Goal: Use online tool/utility: Utilize a website feature to perform a specific function

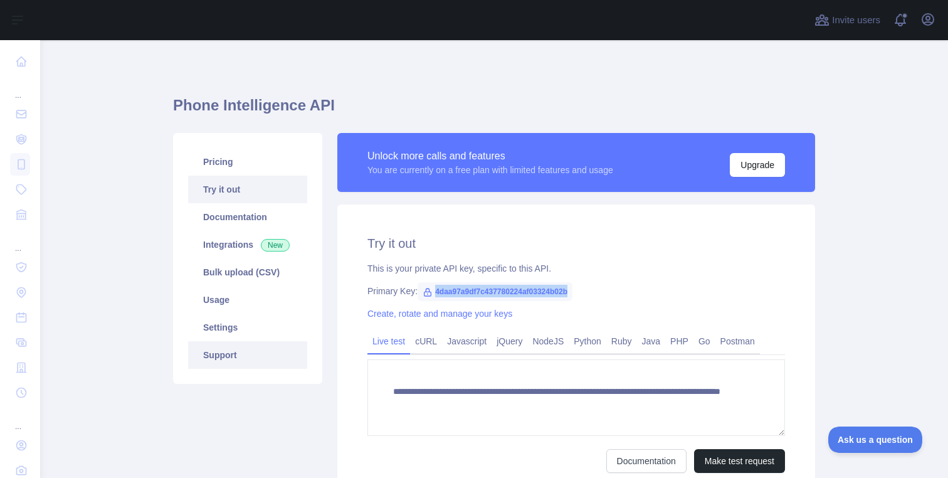
scroll to position [81, 0]
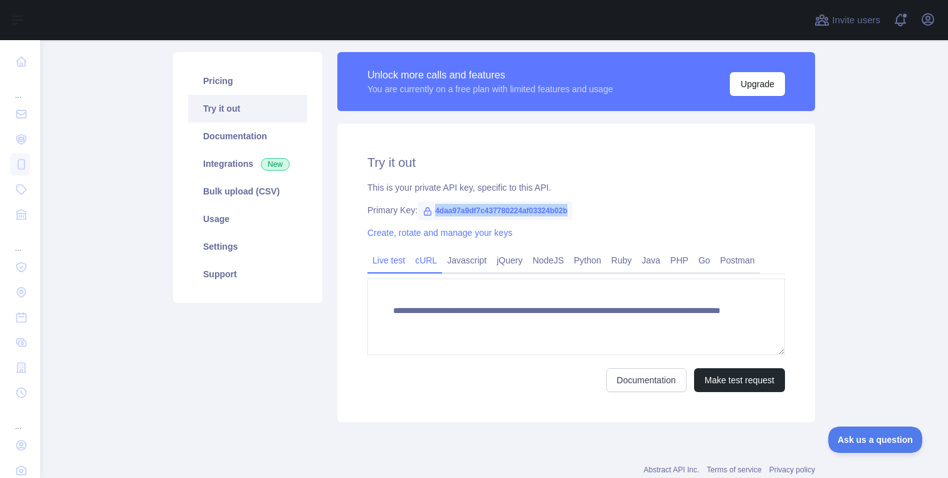
click at [424, 259] on link "cURL" at bounding box center [426, 260] width 32 height 20
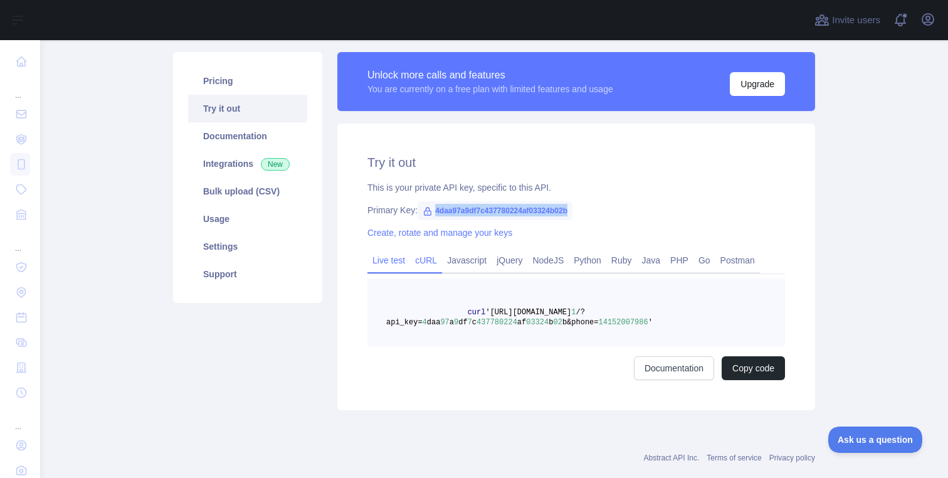
click at [389, 262] on link "Live test" at bounding box center [388, 260] width 43 height 20
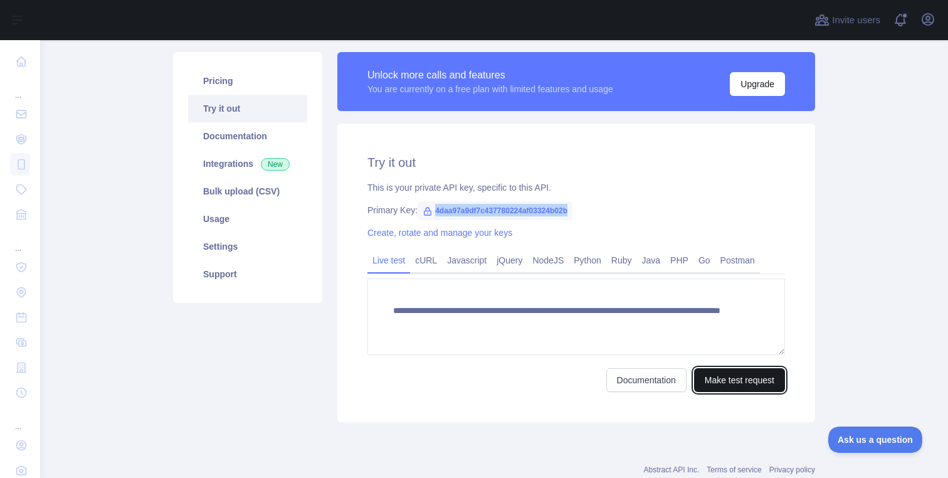
click at [726, 385] on button "Make test request" at bounding box center [739, 380] width 91 height 24
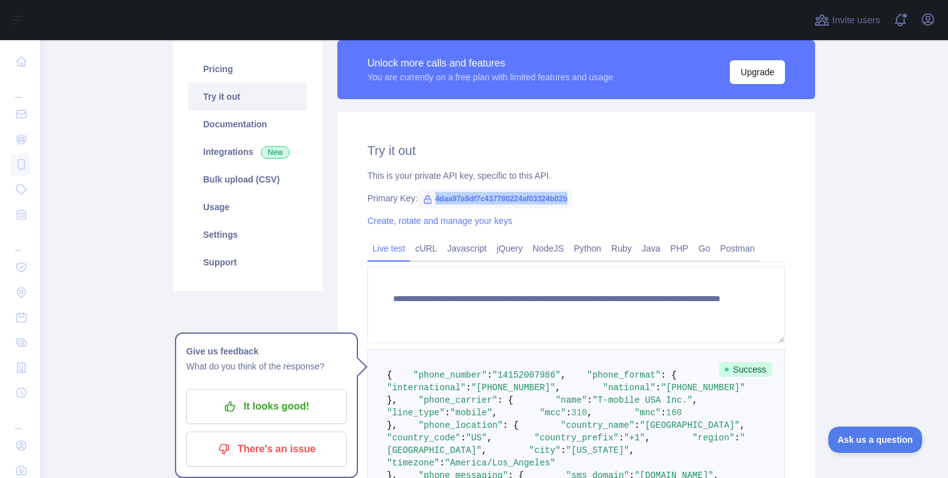
scroll to position [85, 0]
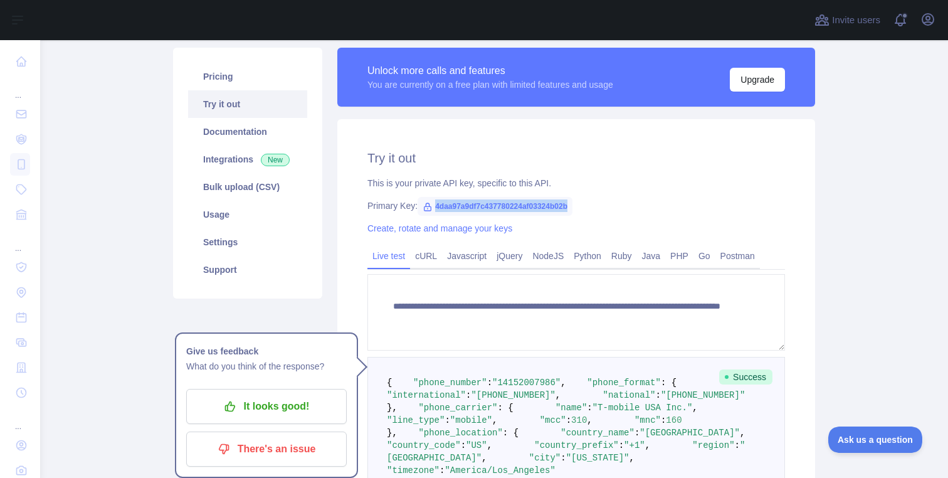
click at [452, 207] on span "4daa97a9df7c437780224af03324b02b" at bounding box center [494, 206] width 155 height 19
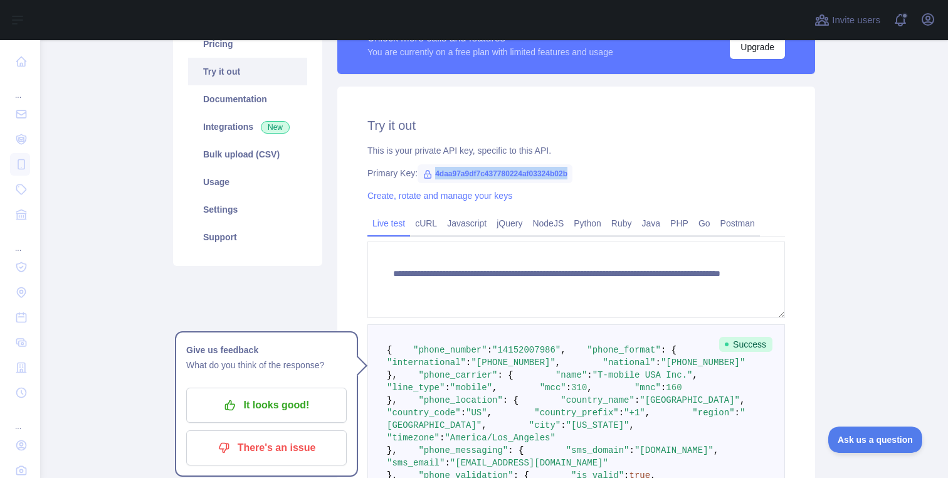
scroll to position [117, 0]
click at [437, 227] on link "cURL" at bounding box center [426, 224] width 32 height 20
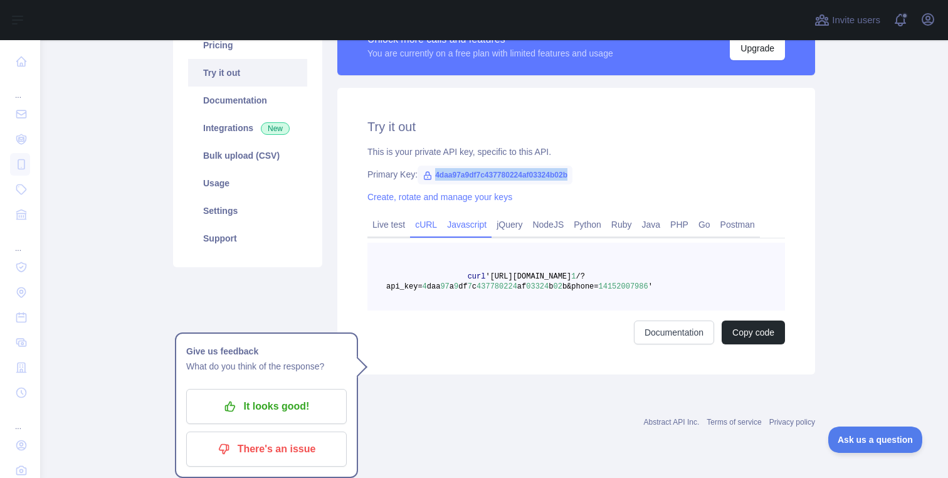
click at [459, 224] on link "Javascript" at bounding box center [467, 224] width 50 height 20
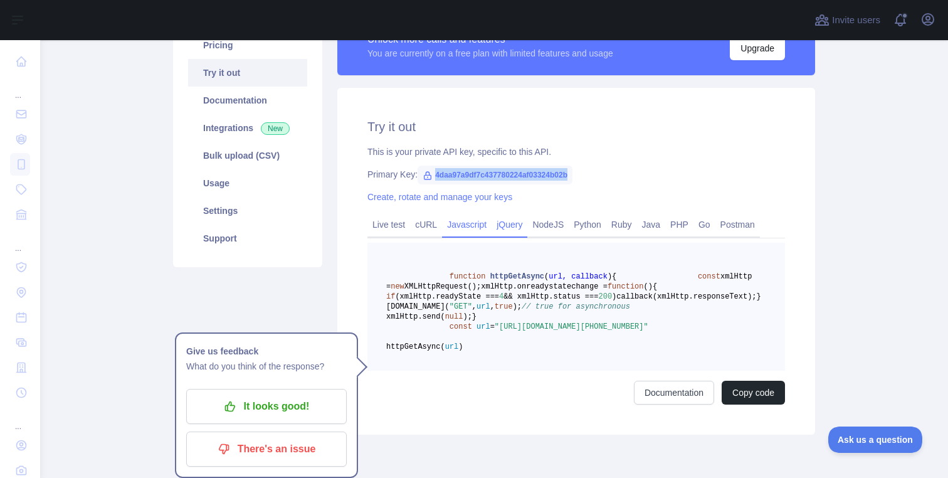
click at [519, 224] on link "jQuery" at bounding box center [509, 224] width 36 height 20
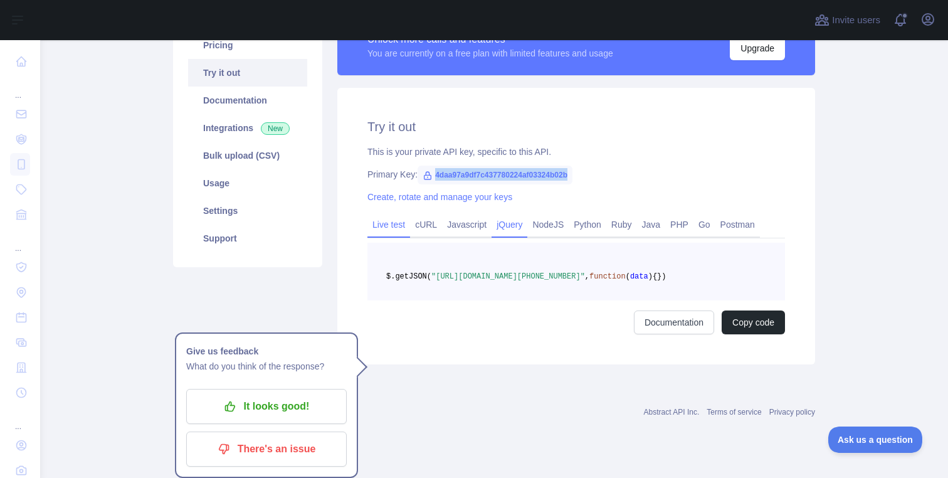
click at [389, 221] on link "Live test" at bounding box center [388, 224] width 43 height 20
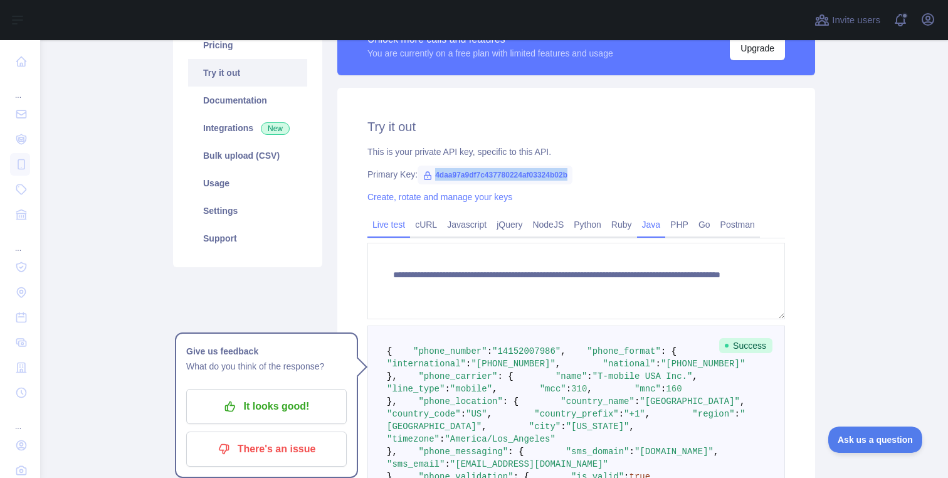
click at [665, 229] on link "Java" at bounding box center [651, 224] width 29 height 20
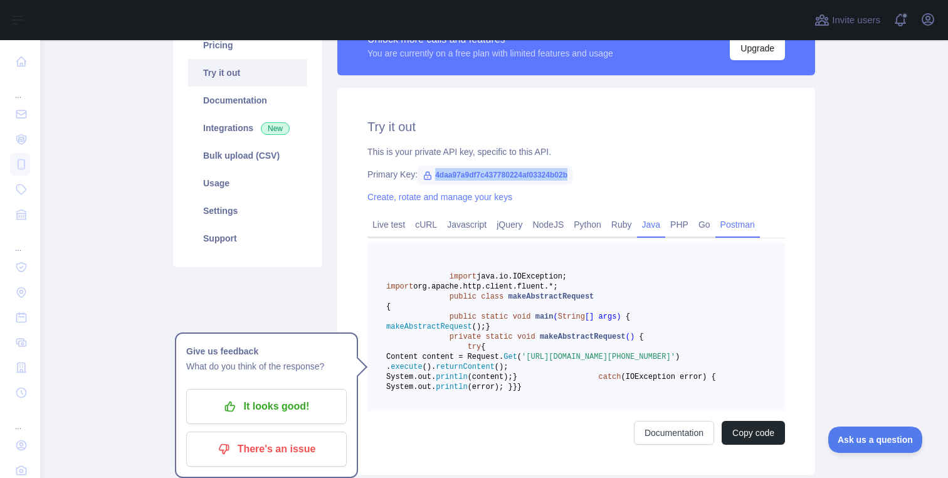
click at [734, 229] on link "Postman" at bounding box center [737, 224] width 45 height 20
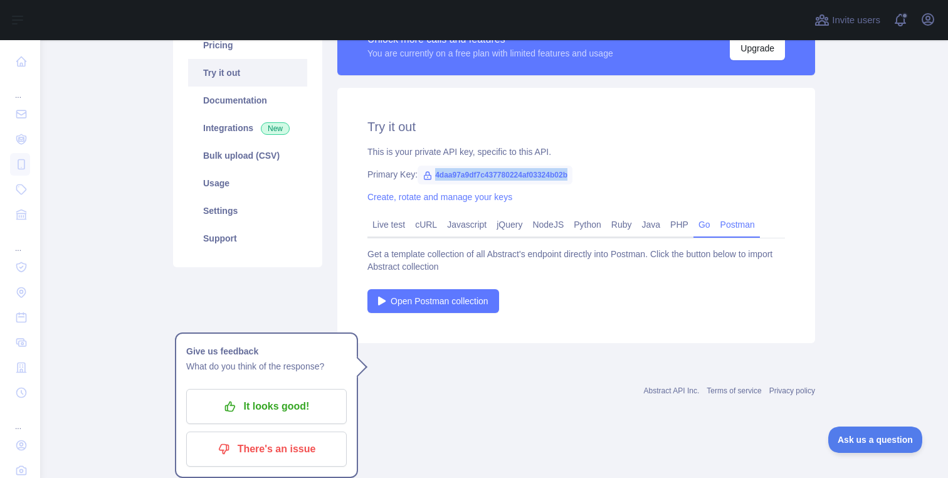
click at [715, 229] on link "Go" at bounding box center [704, 224] width 22 height 20
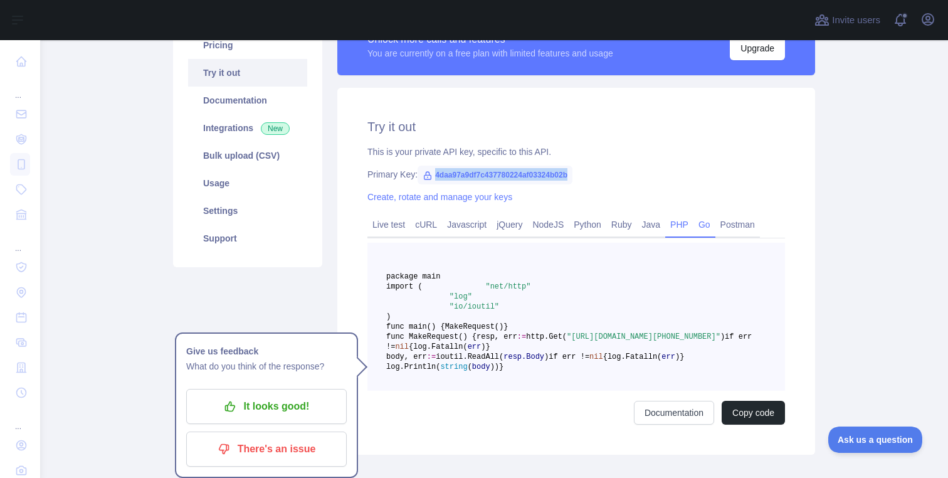
click at [692, 228] on link "PHP" at bounding box center [679, 224] width 28 height 20
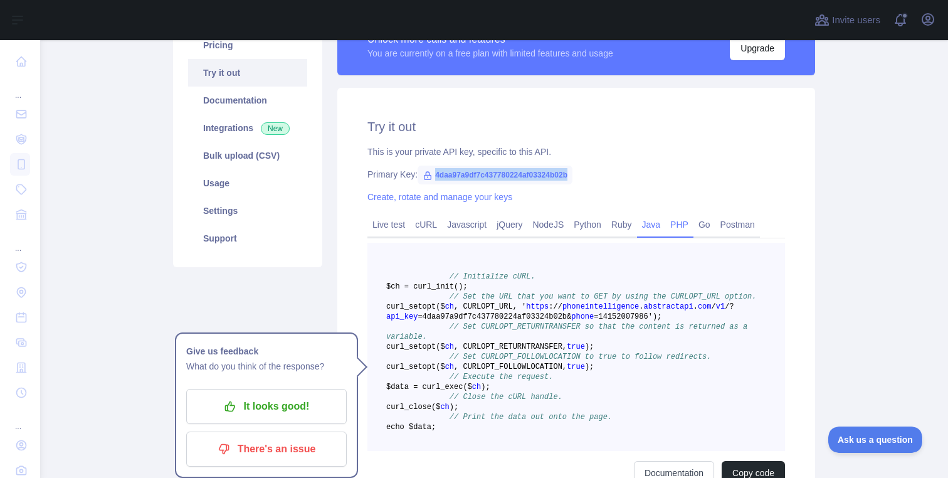
click at [666, 228] on link "Java" at bounding box center [651, 224] width 29 height 20
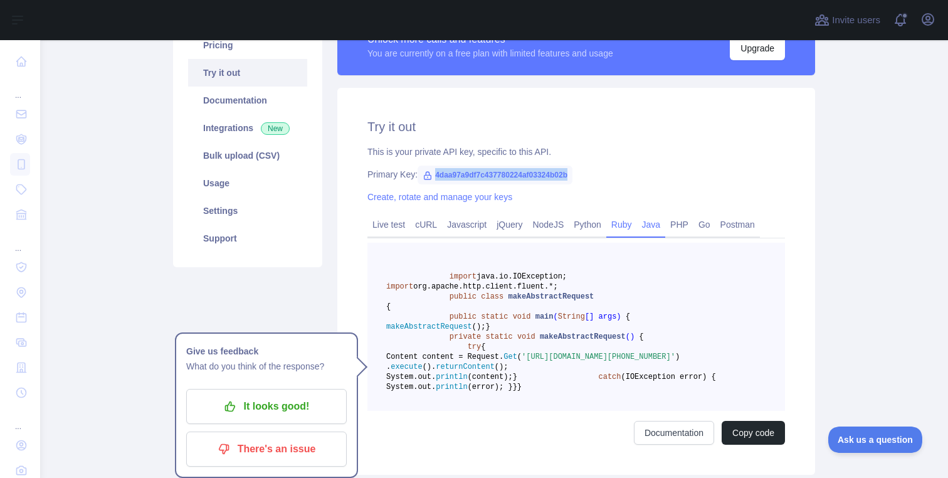
click at [631, 228] on link "Ruby" at bounding box center [621, 224] width 31 height 20
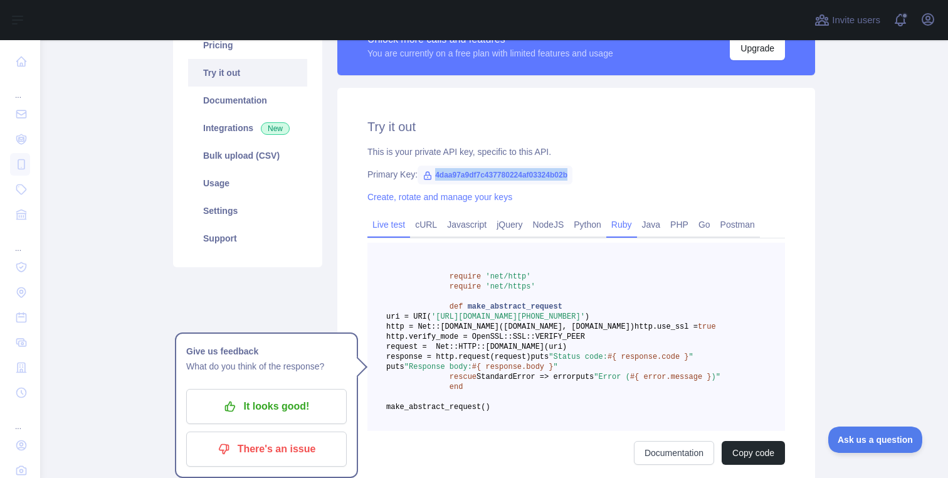
click at [391, 217] on link "Live test" at bounding box center [388, 224] width 43 height 20
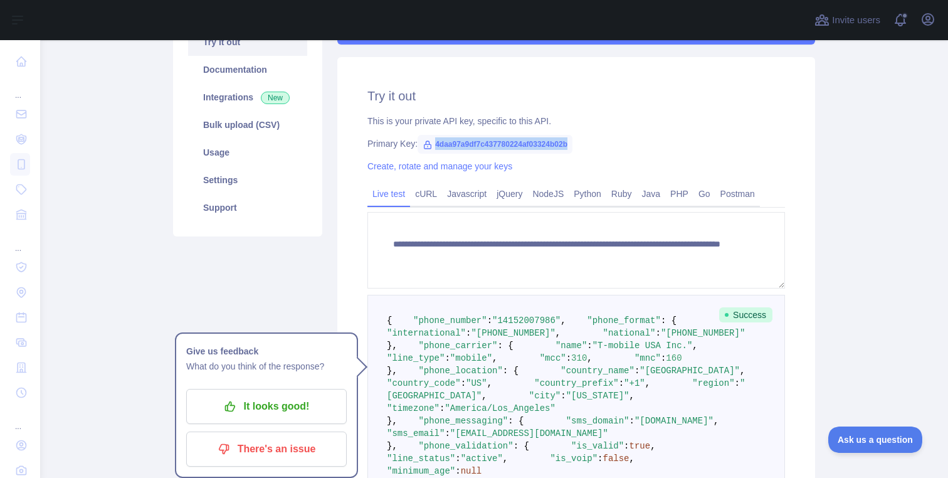
scroll to position [151, 0]
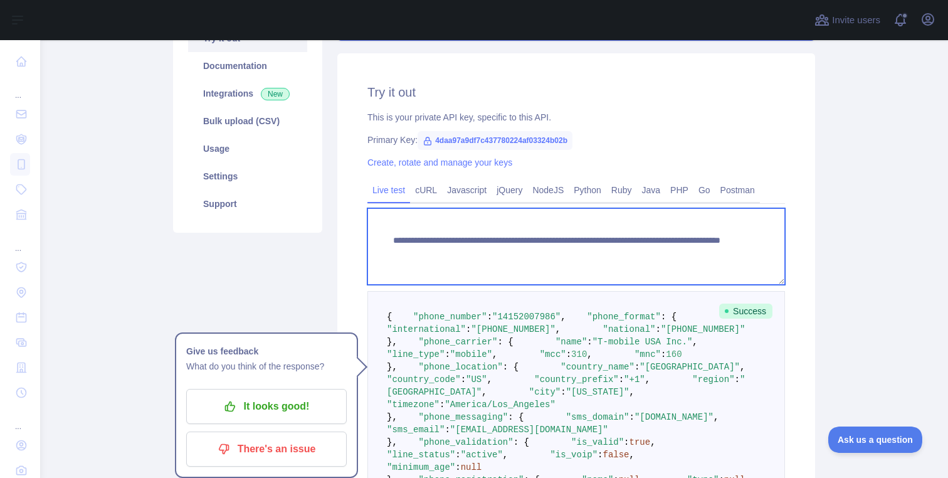
drag, startPoint x: 393, startPoint y: 239, endPoint x: 574, endPoint y: 244, distance: 180.6
click at [574, 244] on textarea "**********" at bounding box center [575, 246] width 417 height 76
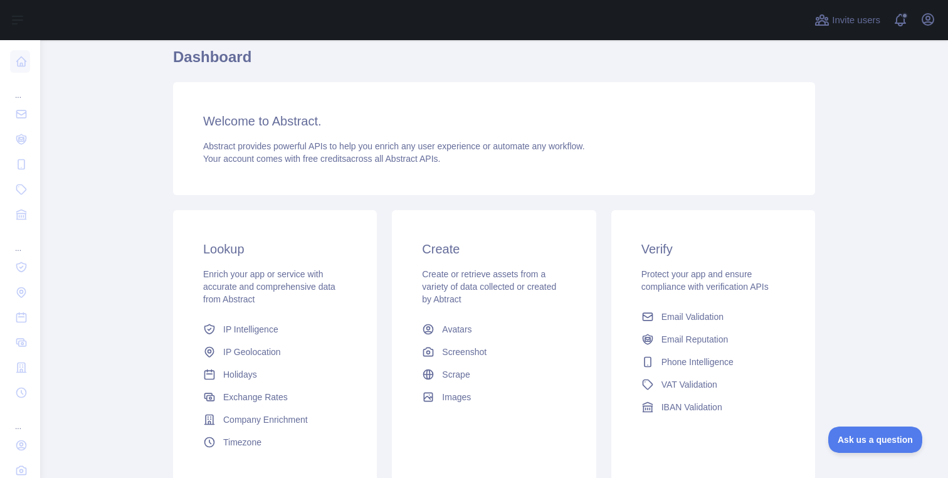
scroll to position [51, 0]
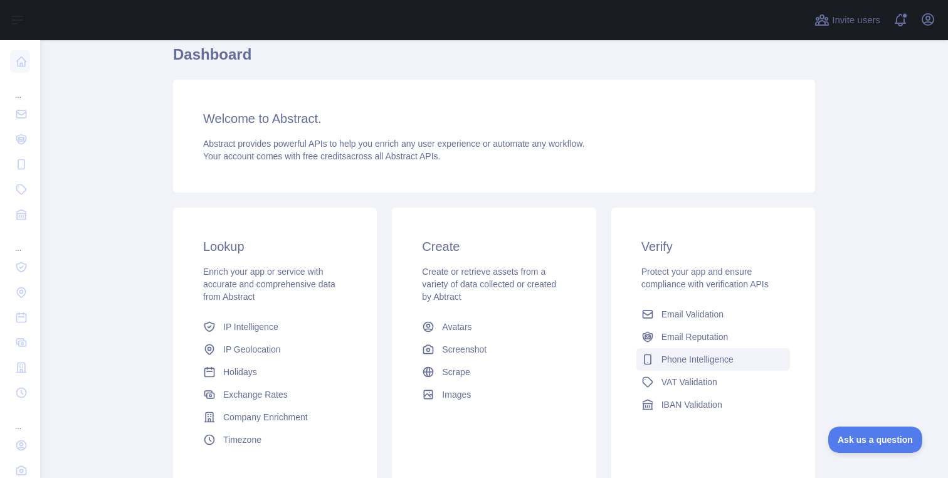
click at [678, 356] on span "Phone Intelligence" at bounding box center [697, 359] width 72 height 13
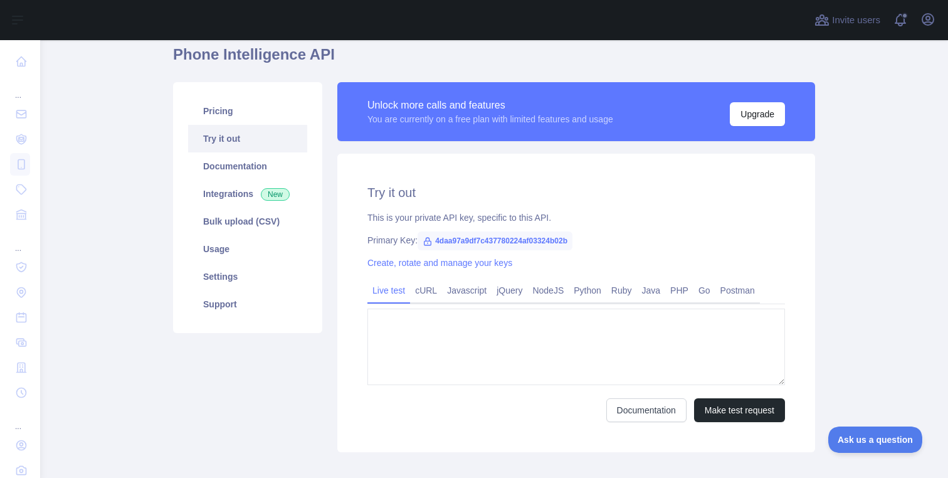
type textarea "**********"
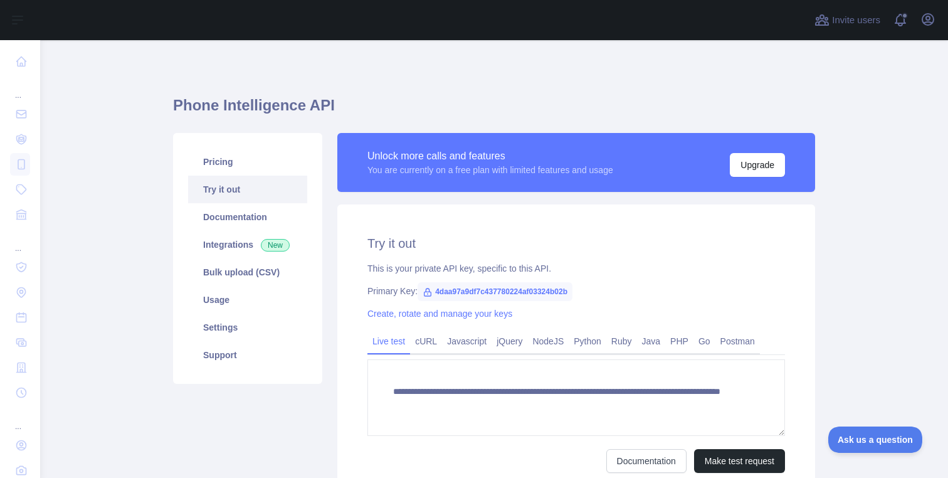
click at [471, 292] on span "4daa97a9df7c437780224af03324b02b" at bounding box center [494, 291] width 155 height 19
drag, startPoint x: 438, startPoint y: 289, endPoint x: 639, endPoint y: 303, distance: 201.7
click at [639, 303] on div "**********" at bounding box center [576, 353] width 478 height 298
copy span "4daa97a9df7c437780224af03324b02b"
click at [241, 243] on link "Integrations New" at bounding box center [247, 245] width 119 height 28
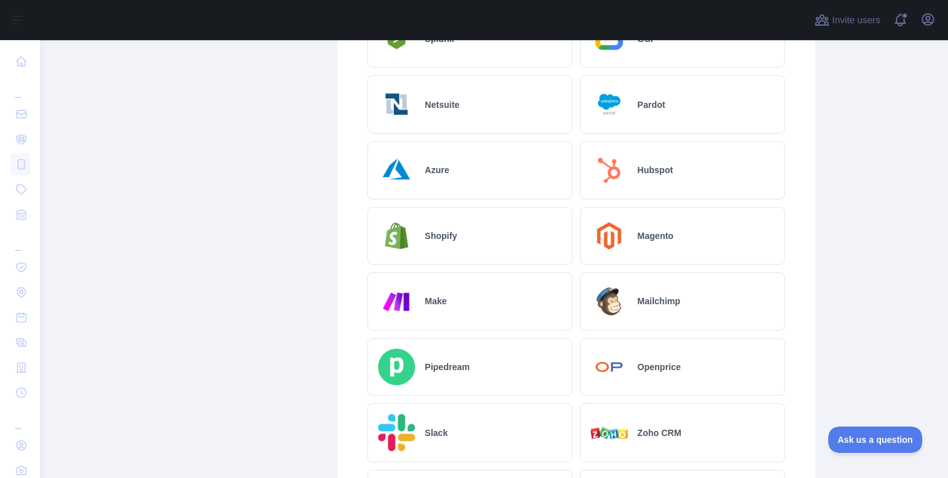
scroll to position [473, 0]
click at [473, 290] on div "Make" at bounding box center [469, 300] width 205 height 58
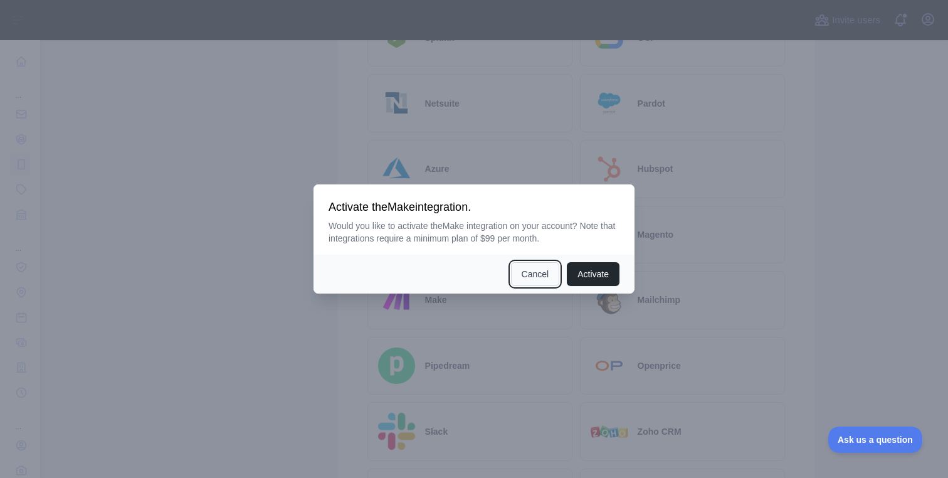
click at [532, 278] on button "Cancel" at bounding box center [535, 274] width 49 height 24
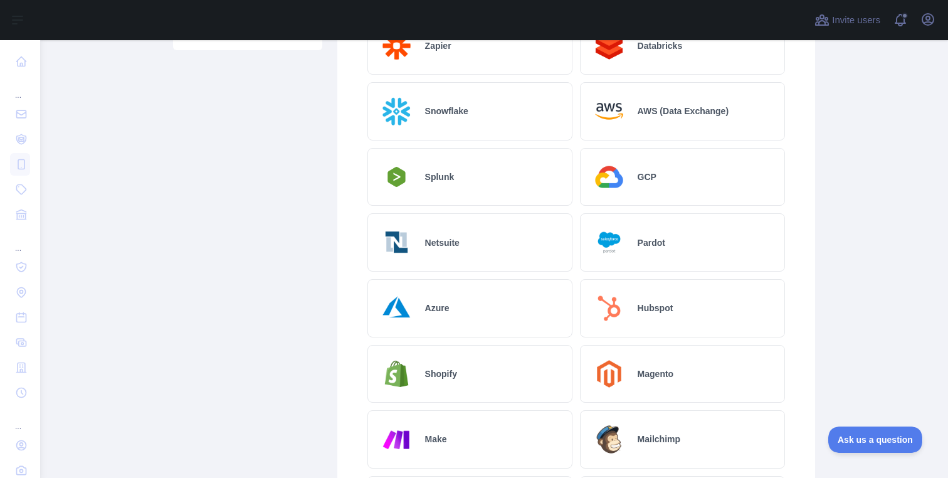
scroll to position [0, 0]
